Goal: Communication & Community: Answer question/provide support

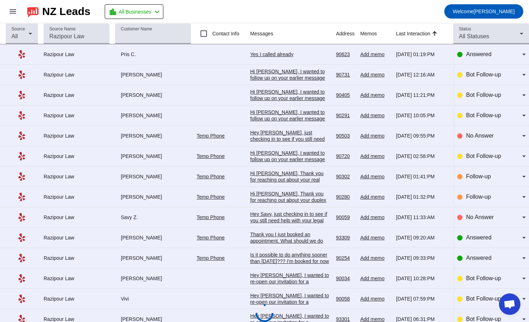
scroll to position [237, 0]
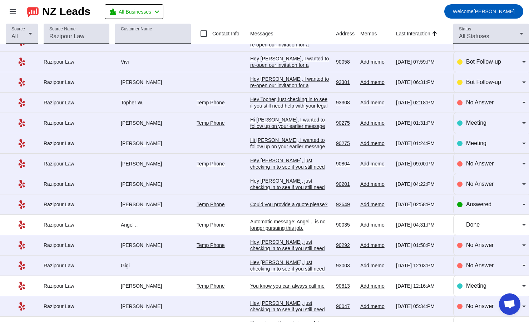
click at [274, 183] on div "Hey [PERSON_NAME], just checking in to see if you still need help with your leg…" at bounding box center [290, 255] width 80 height 154
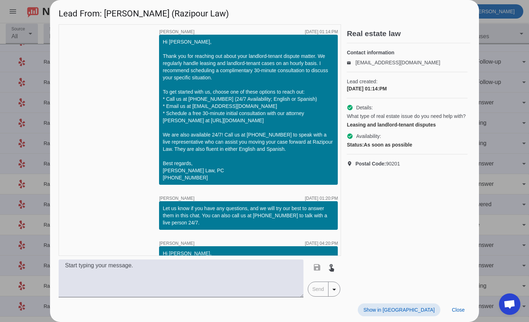
scroll to position [0, 0]
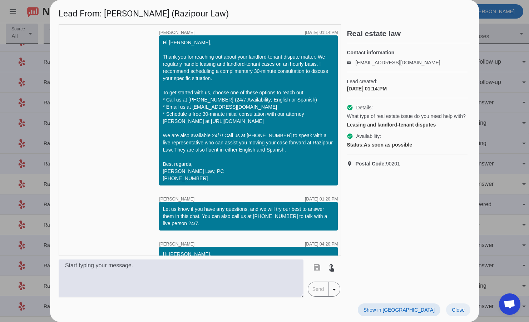
click at [457, 310] on span "Close" at bounding box center [458, 310] width 13 height 6
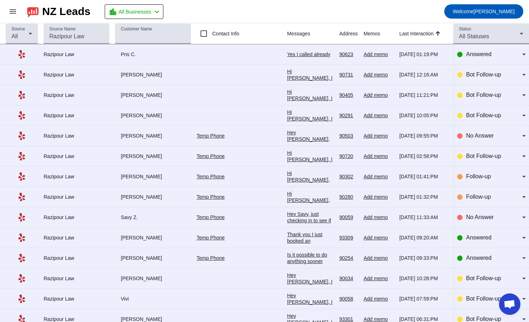
click at [287, 54] on div "Yes I called already" at bounding box center [310, 54] width 46 height 6
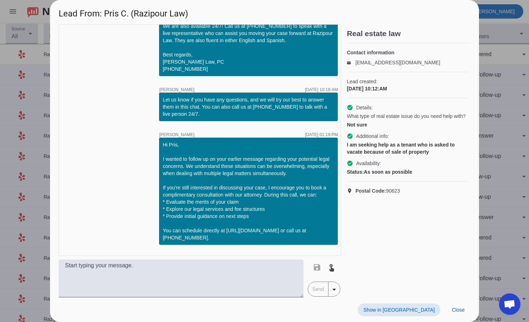
scroll to position [149, 0]
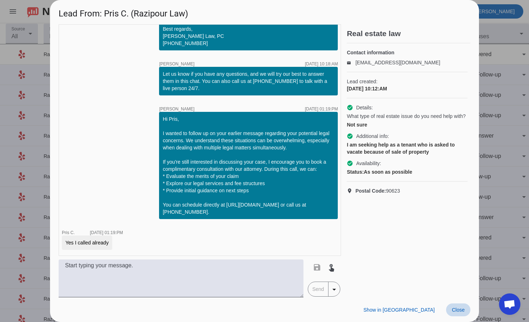
click at [458, 310] on span "Close" at bounding box center [458, 310] width 13 height 6
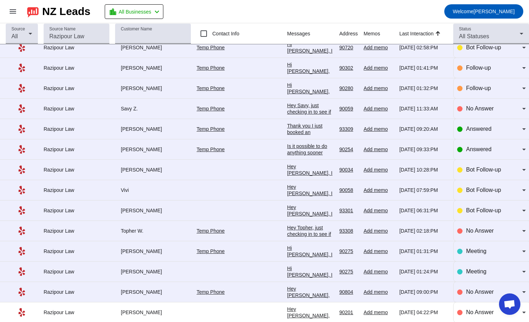
scroll to position [0, 0]
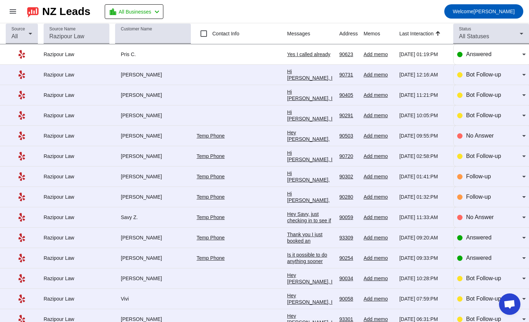
click at [295, 53] on div "Yes I called already" at bounding box center [310, 54] width 46 height 6
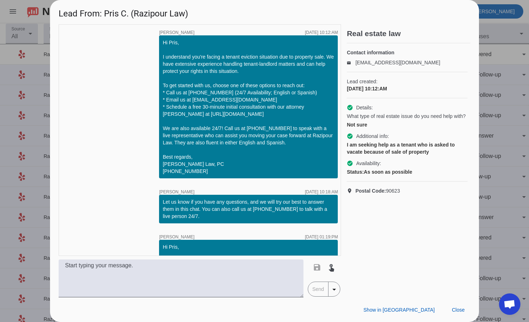
scroll to position [149, 0]
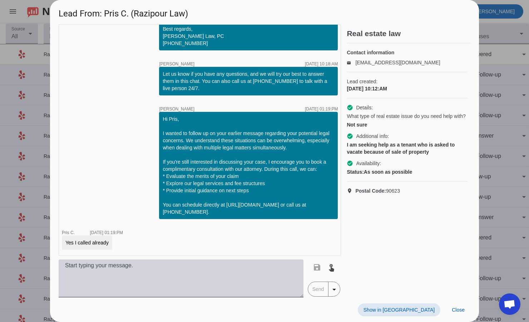
click at [179, 277] on textarea at bounding box center [181, 278] width 245 height 38
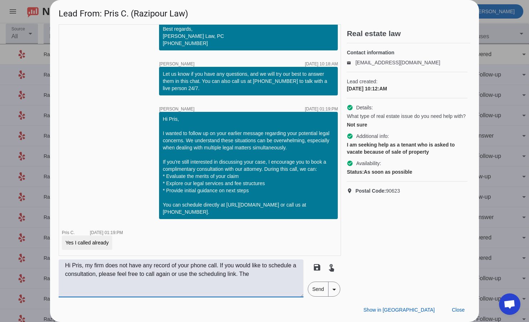
click at [256, 280] on textarea "Hi Pris, my firm does not have any record of your phone call. If you would like…" at bounding box center [181, 278] width 245 height 38
click at [244, 275] on textarea "Hi Pris, my firm does not have any record of your phone call. If you would like…" at bounding box center [181, 278] width 245 height 38
click at [250, 275] on textarea "Hi Pris, my firm does not have any record of your phone call. If you would like…" at bounding box center [181, 278] width 245 height 38
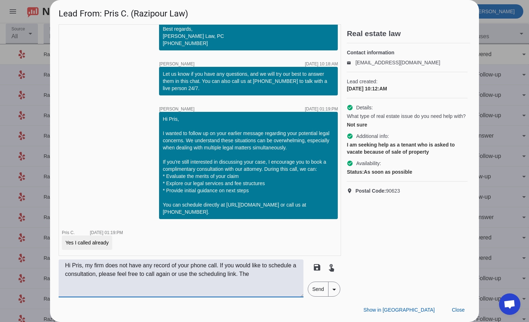
click at [243, 273] on textarea "Hi Pris, my firm does not have any record of your phone call. If you would like…" at bounding box center [181, 278] width 245 height 38
type textarea "Hi Pris, my firm does not have any record of your phone call. If you would like…"
click at [314, 286] on span "Send" at bounding box center [318, 289] width 20 height 14
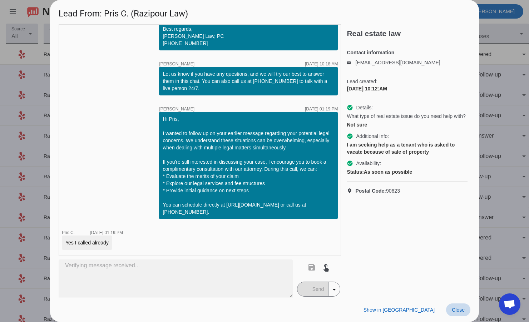
click at [454, 310] on span "Close" at bounding box center [458, 310] width 13 height 6
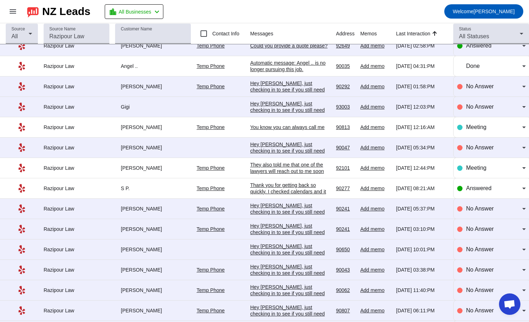
scroll to position [380, 0]
